Goal: Task Accomplishment & Management: Use online tool/utility

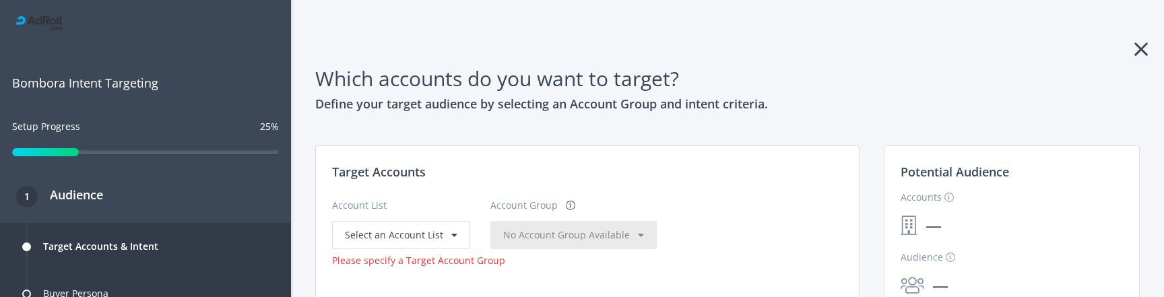
scroll to position [403, 0]
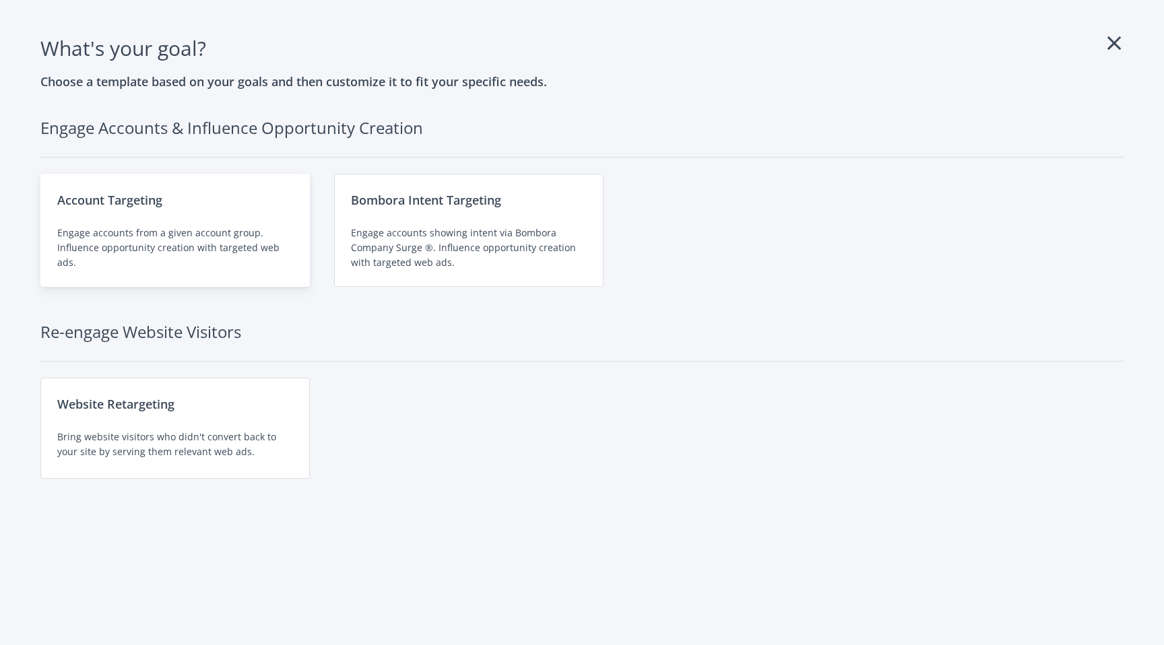
click at [141, 209] on div "Account Targeting" at bounding box center [175, 200] width 236 height 19
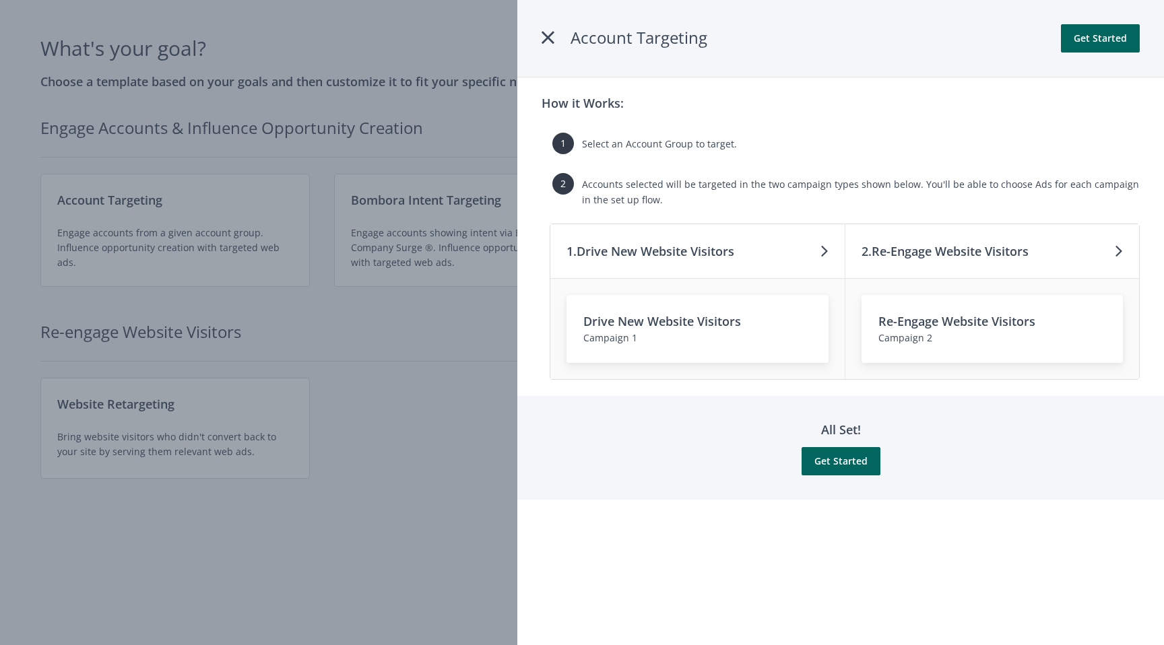
click at [546, 40] on icon at bounding box center [548, 38] width 13 height 24
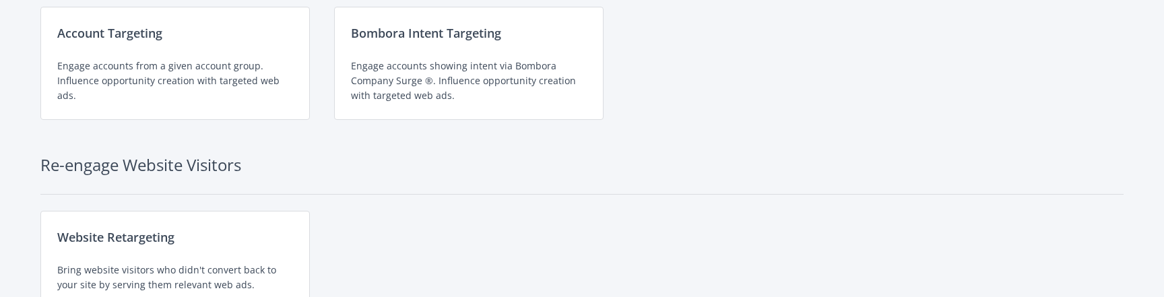
scroll to position [182, 0]
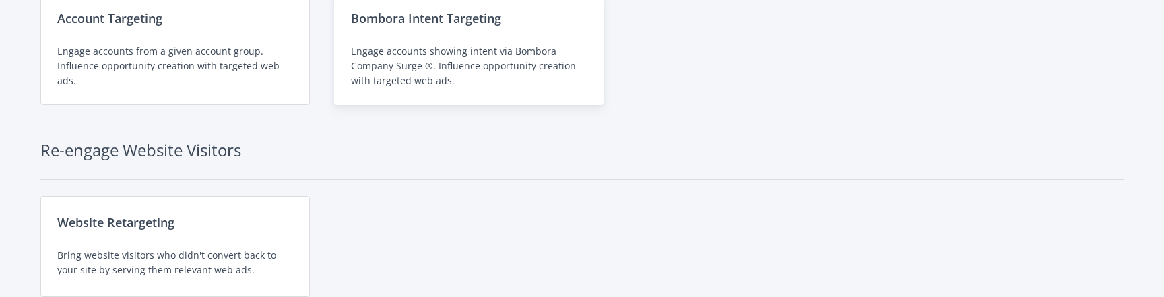
click at [461, 46] on div "Engage accounts showing intent via Bombora Company Surge ®. Influence opportuni…" at bounding box center [469, 66] width 236 height 44
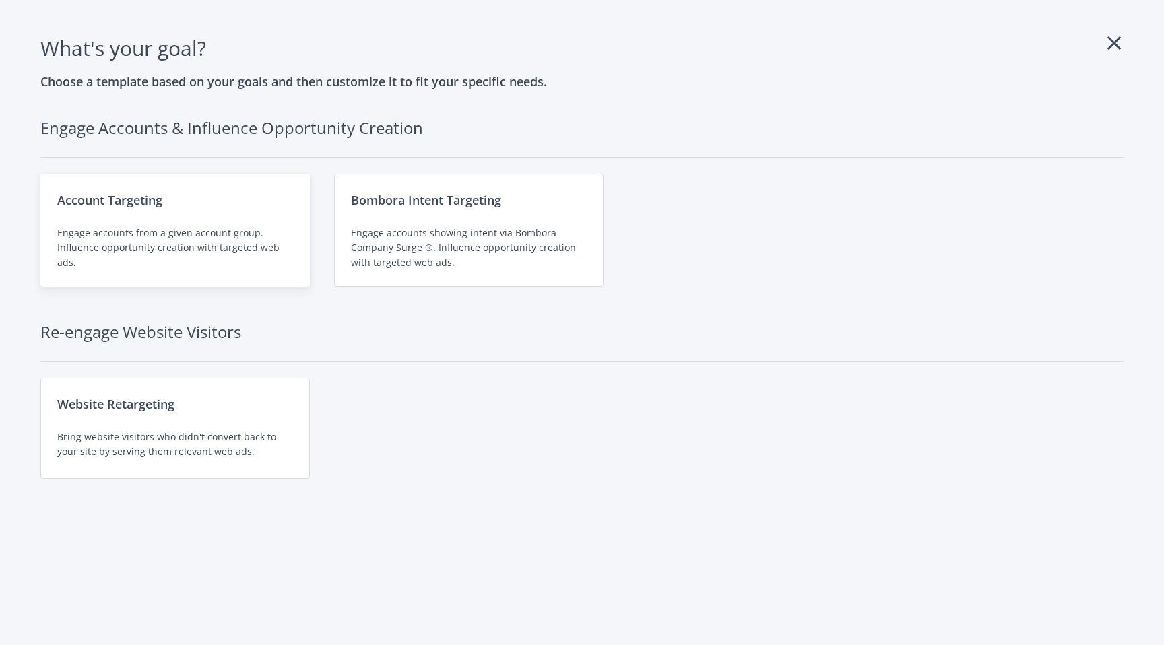
click at [178, 251] on div "Engage accounts from a given account group. Influence opportunity creation with…" at bounding box center [175, 248] width 236 height 44
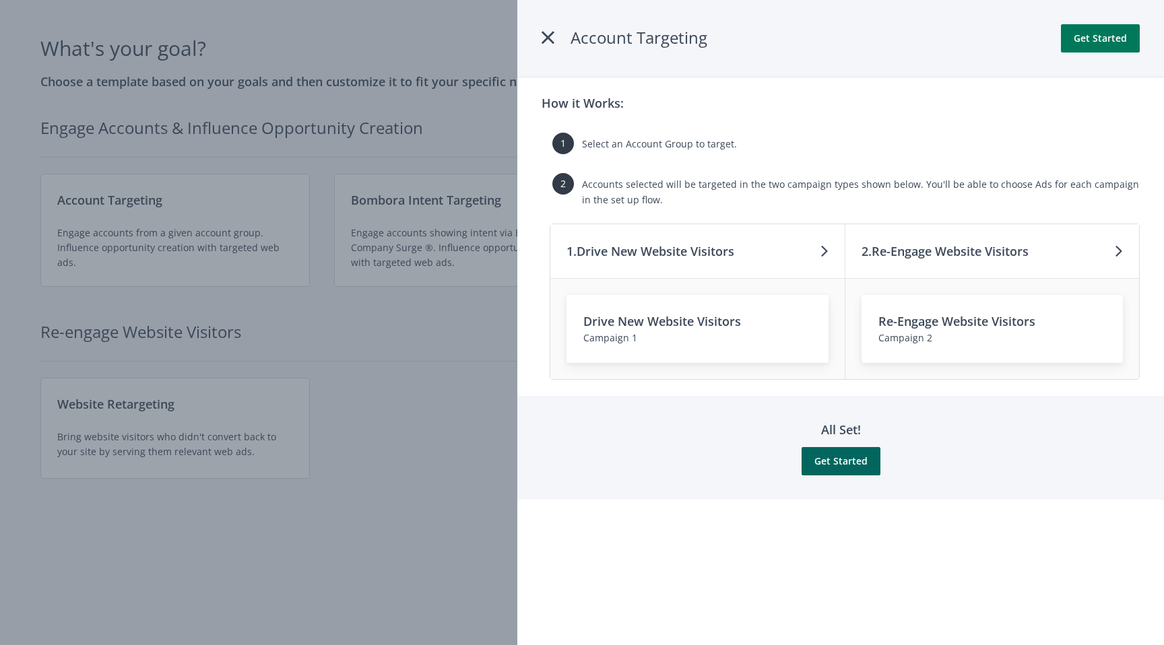
click at [1109, 36] on button "Get Started" at bounding box center [1100, 38] width 79 height 28
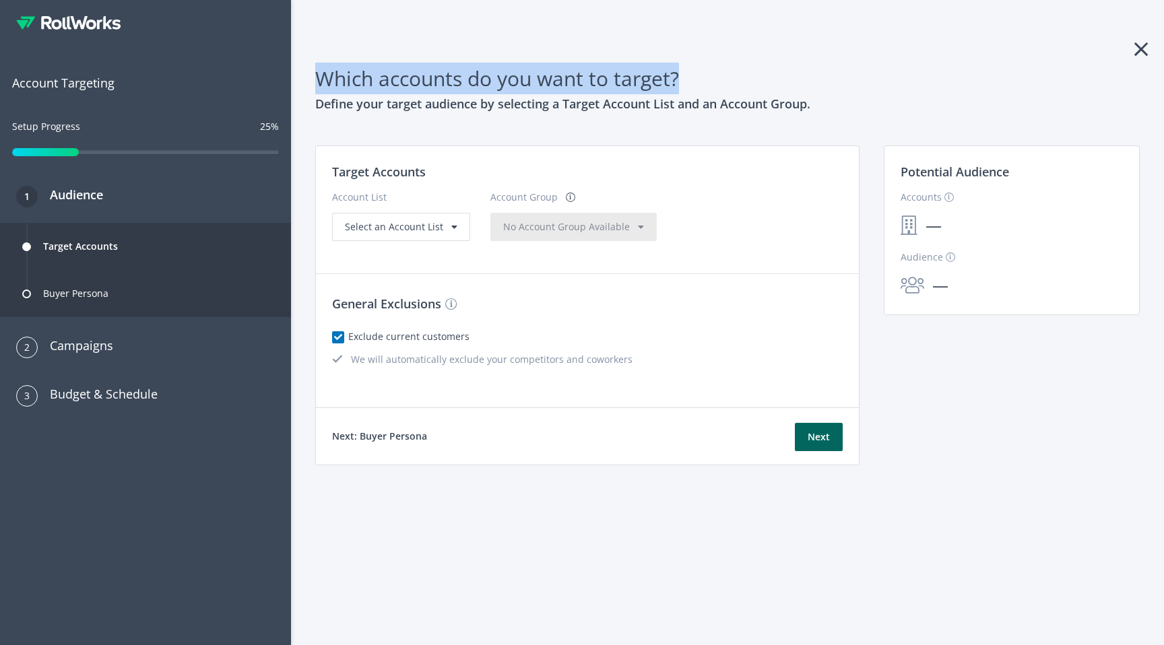
drag, startPoint x: 688, startPoint y: 81, endPoint x: 312, endPoint y: 79, distance: 376.5
click at [312, 79] on div "Which accounts do you want to target? Define your target audience by selecting …" at bounding box center [727, 88] width 841 height 51
copy h1 "Which accounts do you want to target?"
